Goal: Task Accomplishment & Management: Use online tool/utility

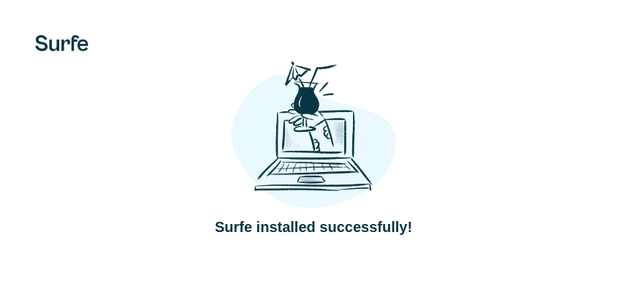
click at [0, 294] on html "Surfe installed successfully! Surfe" at bounding box center [313, 147] width 627 height 295
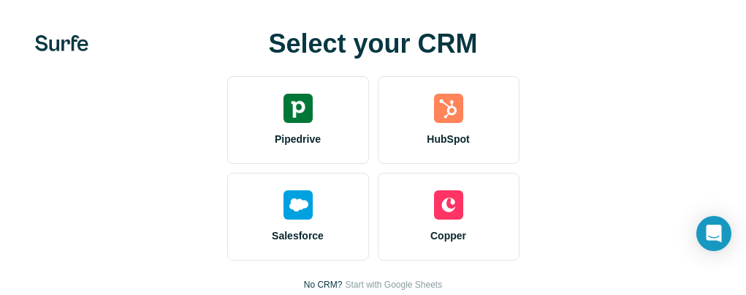
click at [109, 292] on div "Select your CRM Pipedrive HubSpot Salesforce Copper No CRM? Start with Google S…" at bounding box center [373, 204] width 688 height 351
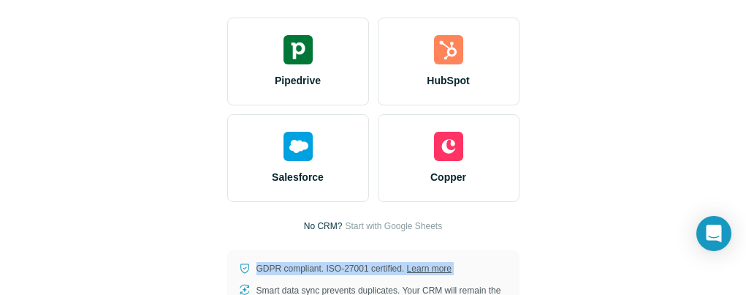
scroll to position [115, 0]
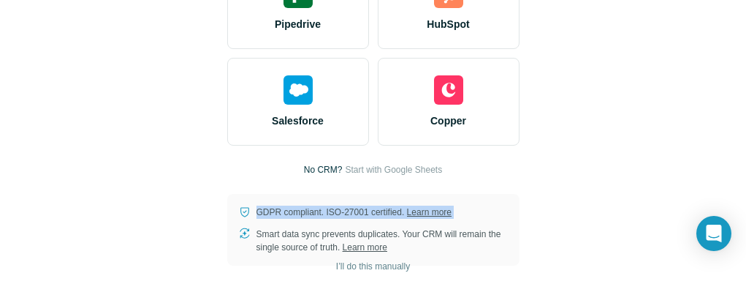
drag, startPoint x: 116, startPoint y: 287, endPoint x: 91, endPoint y: 338, distance: 56.9
click at [91, 294] on html "Select your CRM Pipedrive HubSpot Salesforce Copper No CRM? Start with Google S…" at bounding box center [373, 89] width 746 height 409
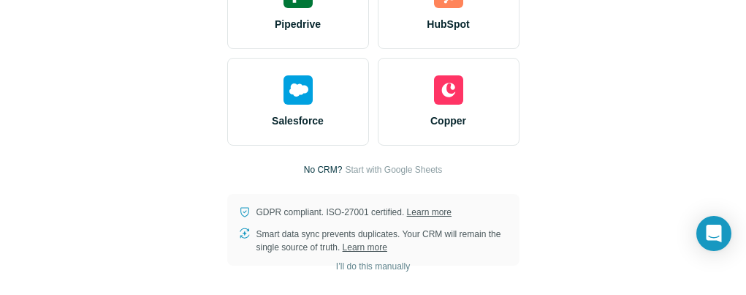
click at [486, 294] on html "Select your CRM Pipedrive HubSpot Salesforce Copper No CRM? Start with Google S…" at bounding box center [373, 89] width 746 height 409
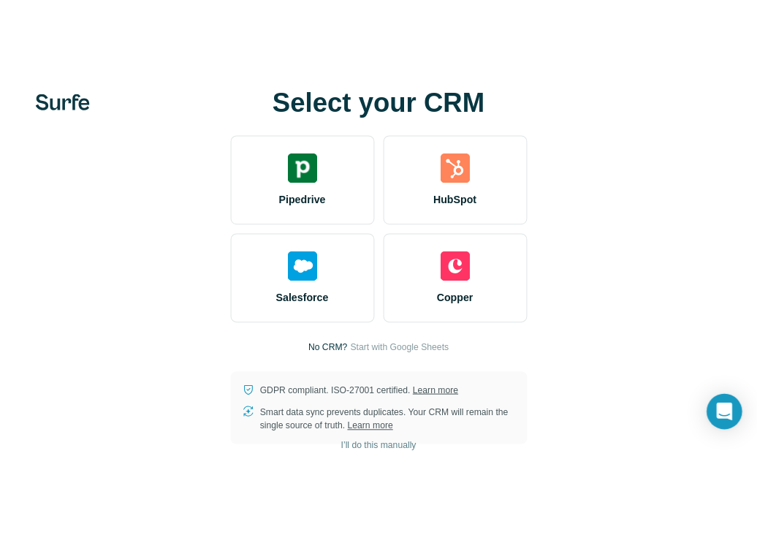
scroll to position [0, 0]
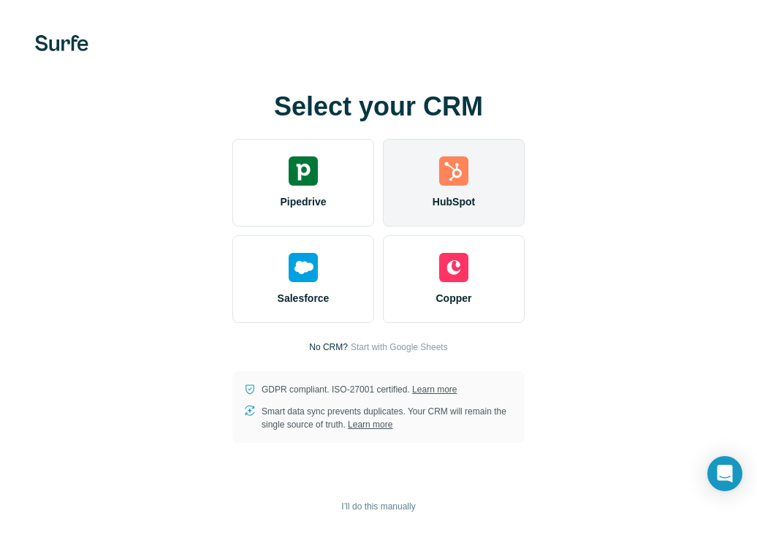
click at [504, 208] on div "HubSpot" at bounding box center [454, 183] width 142 height 88
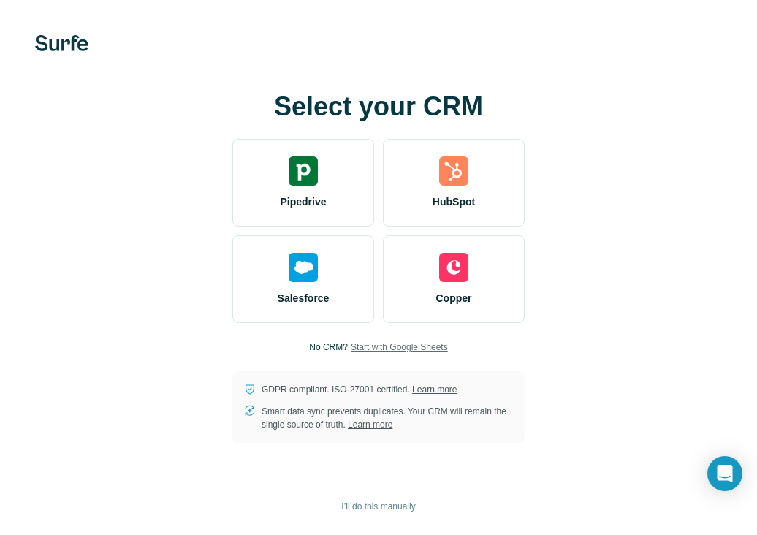
click at [391, 294] on span "Start with Google Sheets" at bounding box center [399, 347] width 97 height 13
